Goal: Entertainment & Leisure: Consume media (video, audio)

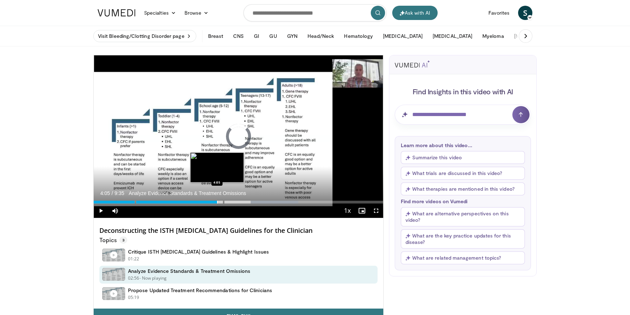
click at [217, 201] on div "Loaded : 70.67% 4:05" at bounding box center [239, 202] width 290 height 3
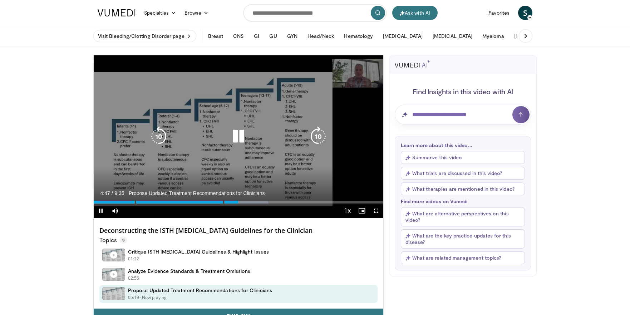
click at [237, 137] on icon "Video Player" at bounding box center [239, 137] width 20 height 20
